Goal: Information Seeking & Learning: Learn about a topic

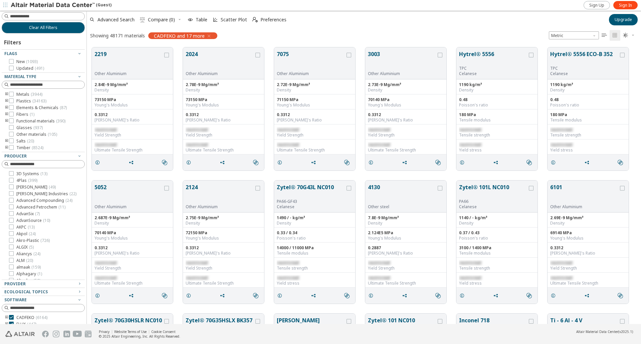
scroll to position [5, 5]
click at [618, 8] on link "Sign In" at bounding box center [626, 5] width 24 height 8
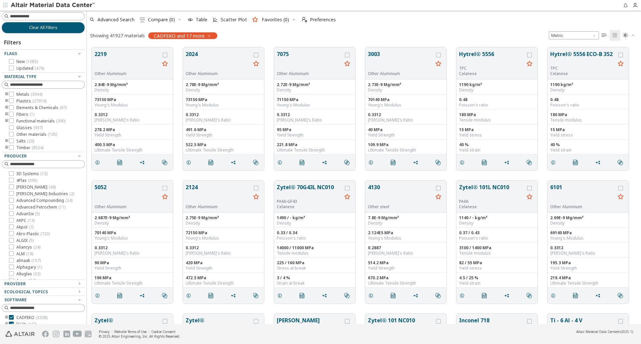
scroll to position [5, 5]
click at [73, 16] on input at bounding box center [47, 16] width 74 height 7
type input "*******"
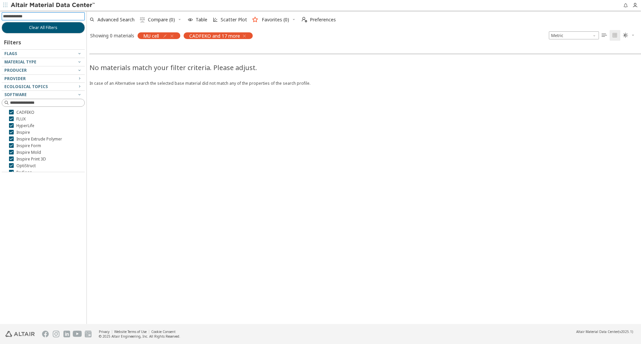
click at [28, 15] on input at bounding box center [44, 16] width 82 height 7
type input "******"
click at [172, 35] on icon "button" at bounding box center [171, 35] width 5 height 5
click at [246, 35] on icon "button" at bounding box center [243, 35] width 5 height 5
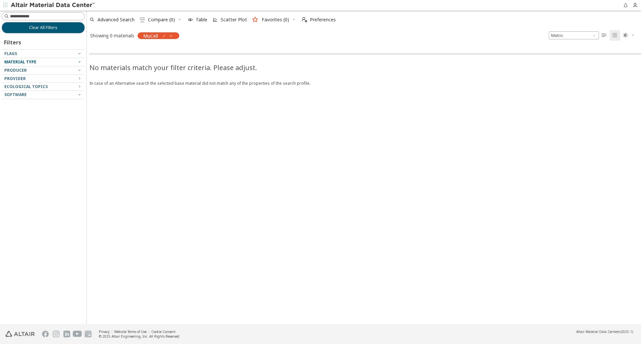
click at [27, 62] on span "Material Type" at bounding box center [20, 62] width 32 height 6
click at [173, 37] on icon "button" at bounding box center [170, 35] width 5 height 5
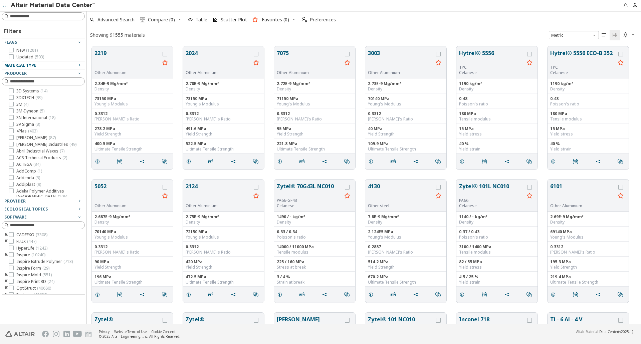
scroll to position [278, 550]
